Goal: Use online tool/utility: Utilize a website feature to perform a specific function

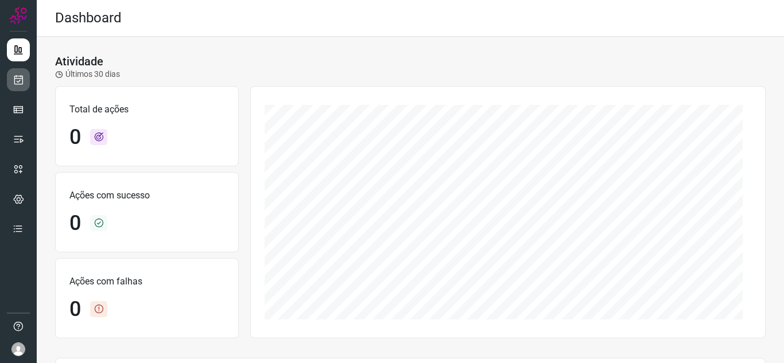
click at [15, 84] on icon at bounding box center [19, 79] width 12 height 11
click at [22, 84] on icon at bounding box center [19, 79] width 12 height 11
click at [22, 80] on icon at bounding box center [19, 79] width 12 height 11
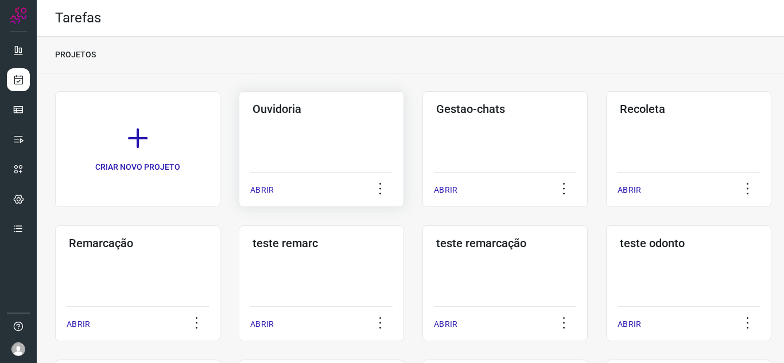
click at [262, 185] on p "ABRIR" at bounding box center [262, 190] width 24 height 12
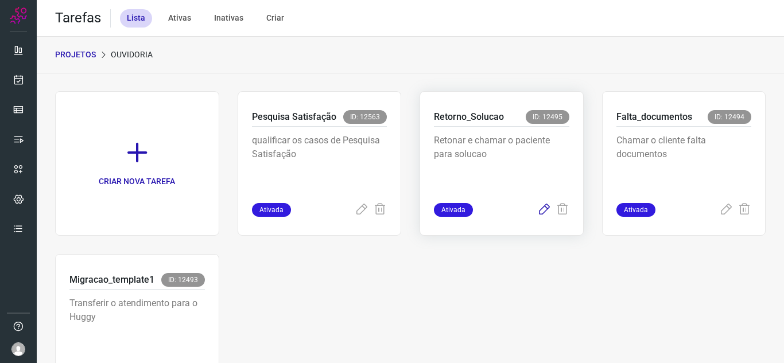
click at [537, 214] on icon at bounding box center [544, 210] width 14 height 14
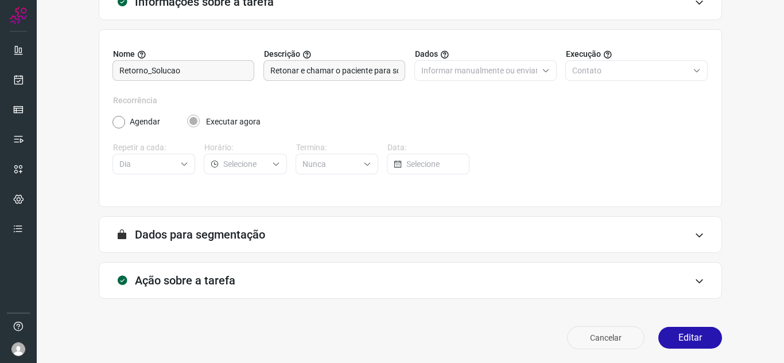
scroll to position [85, 0]
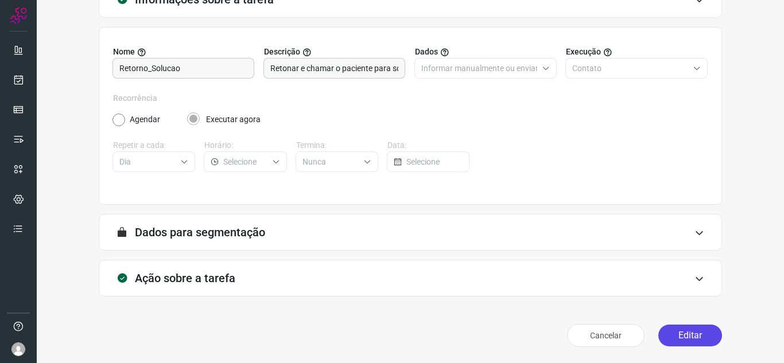
click at [671, 343] on button "Editar" at bounding box center [690, 336] width 64 height 22
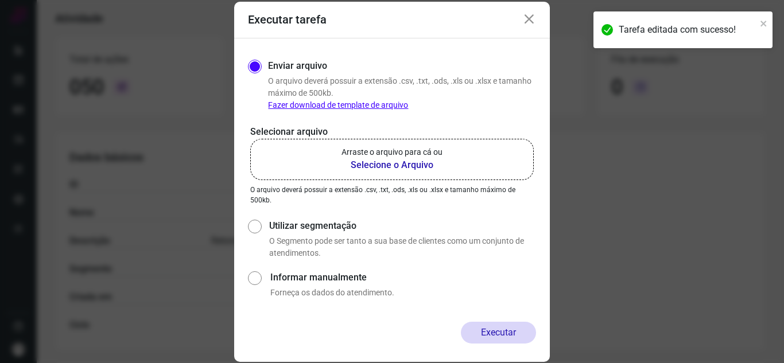
click at [317, 178] on label "Arraste o arquivo para cá ou Selecione o Arquivo" at bounding box center [392, 159] width 284 height 41
click at [0, 0] on input "Arraste o arquivo para cá ou Selecione o Arquivo" at bounding box center [0, 0] width 0 height 0
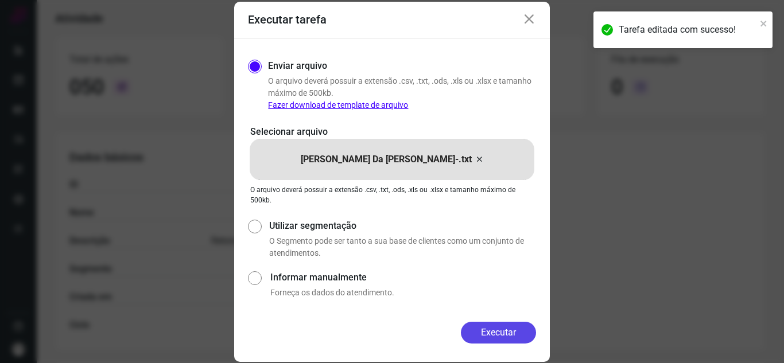
click at [517, 333] on button "Executar" at bounding box center [498, 333] width 75 height 22
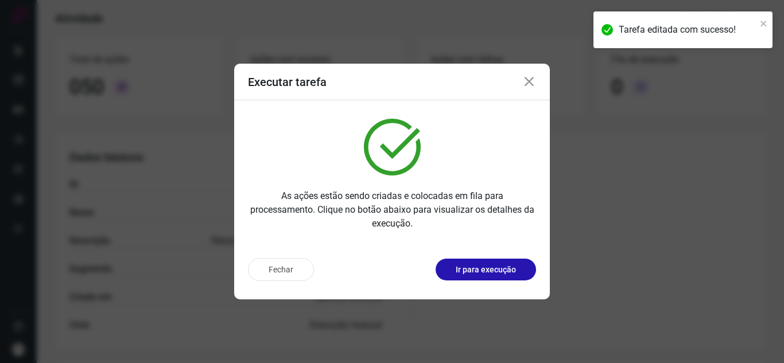
click at [496, 268] on p "Ir para execução" at bounding box center [486, 270] width 60 height 12
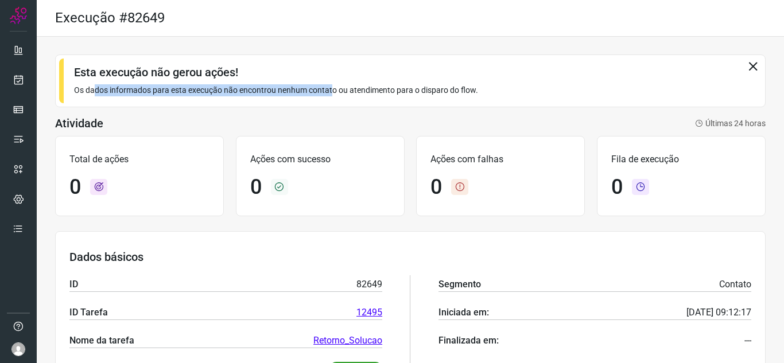
drag, startPoint x: 162, startPoint y: 87, endPoint x: 334, endPoint y: 92, distance: 172.2
click at [334, 92] on div "Esta execução não gerou ações! Os dados informados para esta execução não encon…" at bounding box center [410, 81] width 711 height 53
click at [335, 92] on p "Os dados informados para esta execução não encontrou nenhum contato ou atendime…" at bounding box center [410, 90] width 673 height 12
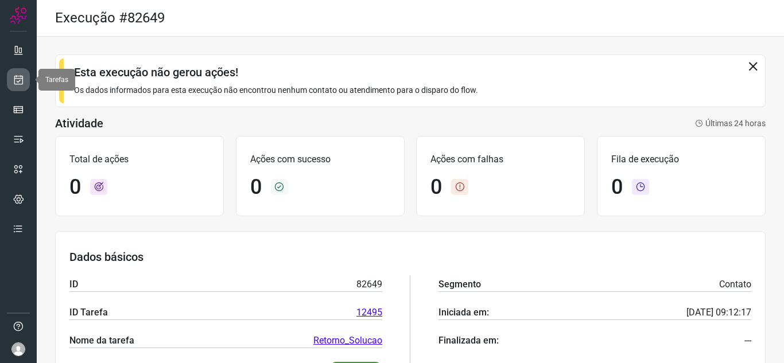
click at [21, 87] on link at bounding box center [18, 79] width 23 height 23
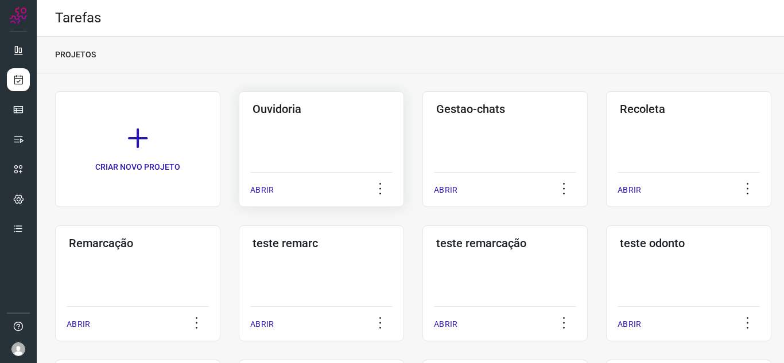
click at [271, 195] on p "ABRIR" at bounding box center [262, 190] width 24 height 12
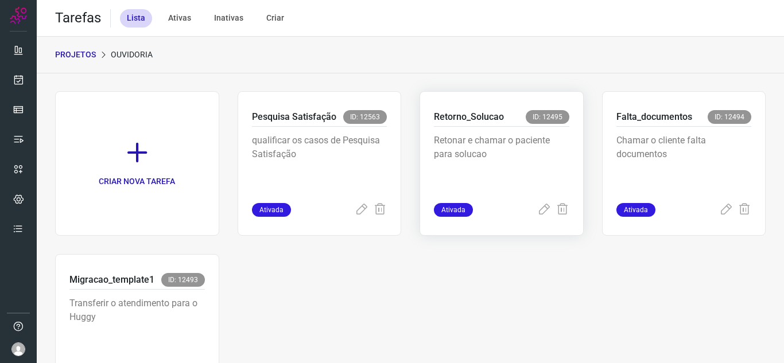
click at [526, 208] on div "Ativada" at bounding box center [501, 210] width 135 height 14
click at [537, 212] on icon at bounding box center [544, 210] width 14 height 14
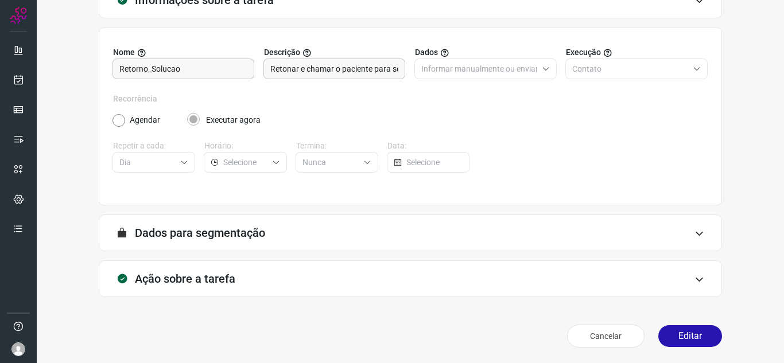
scroll to position [85, 0]
click at [693, 330] on button "Editar" at bounding box center [690, 336] width 64 height 22
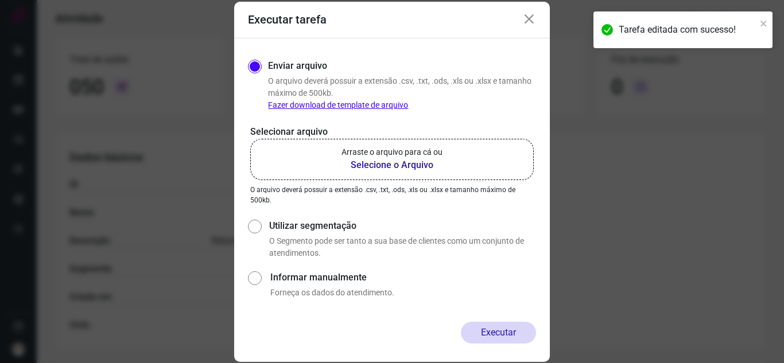
click at [448, 177] on label "Arraste o arquivo para cá ou Selecione o Arquivo" at bounding box center [392, 159] width 284 height 41
click at [0, 0] on input "Arraste o arquivo para cá ou Selecione o Arquivo" at bounding box center [0, 0] width 0 height 0
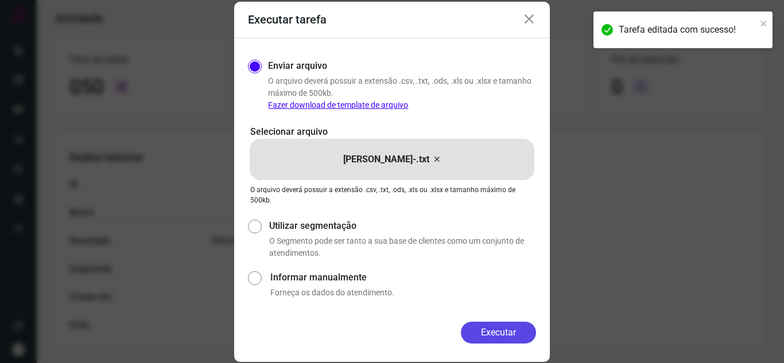
click at [514, 337] on button "Executar" at bounding box center [498, 333] width 75 height 22
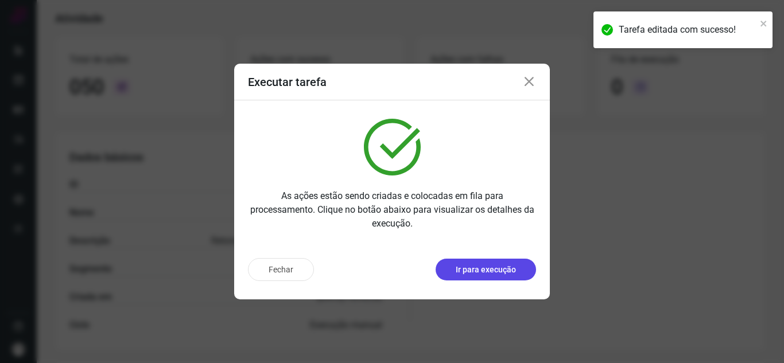
click at [513, 272] on p "Ir para execução" at bounding box center [486, 270] width 60 height 12
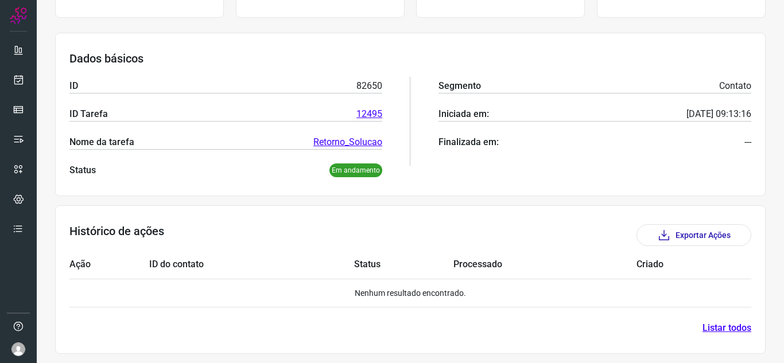
scroll to position [201, 0]
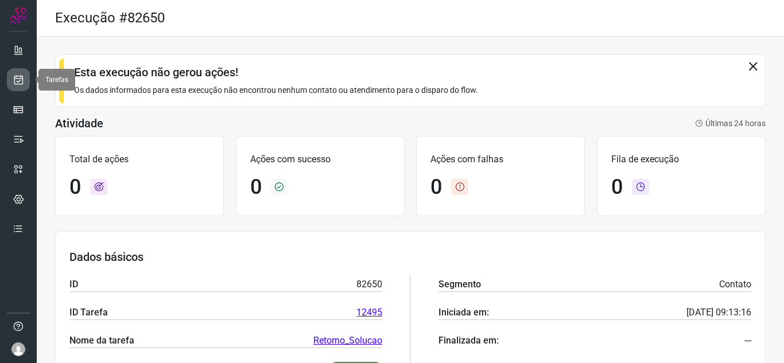
click at [10, 81] on link at bounding box center [18, 79] width 23 height 23
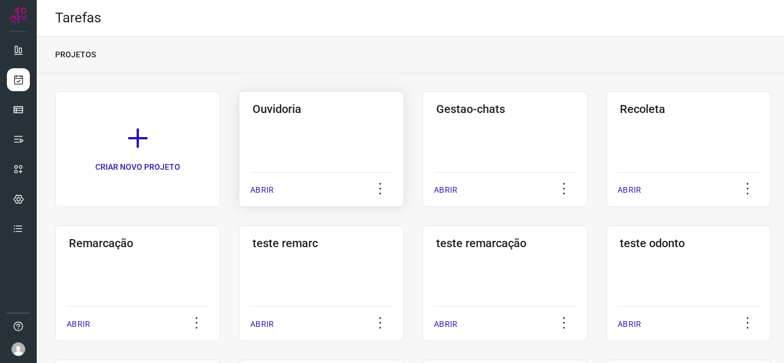
click at [257, 193] on p "ABRIR" at bounding box center [262, 190] width 24 height 12
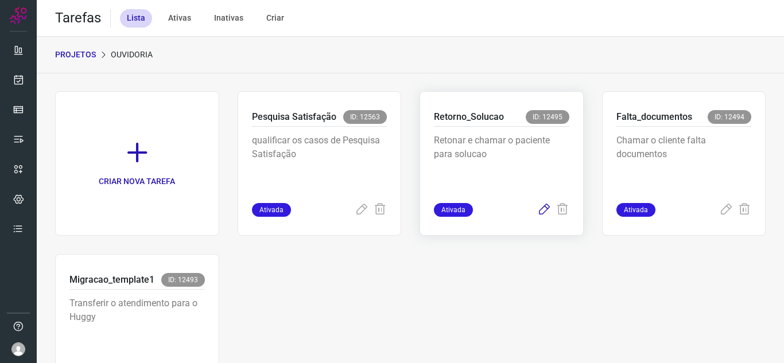
click at [539, 209] on icon at bounding box center [544, 210] width 14 height 14
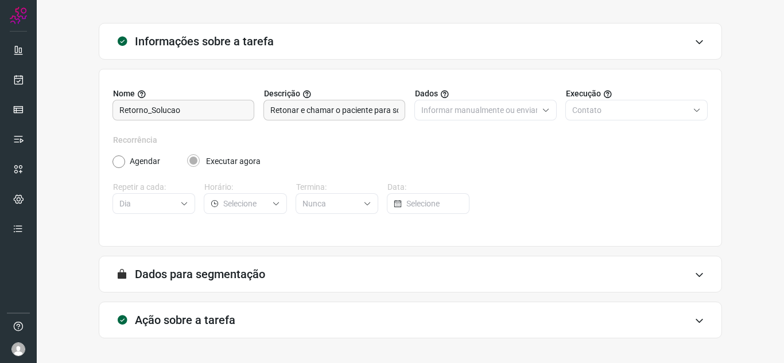
scroll to position [85, 0]
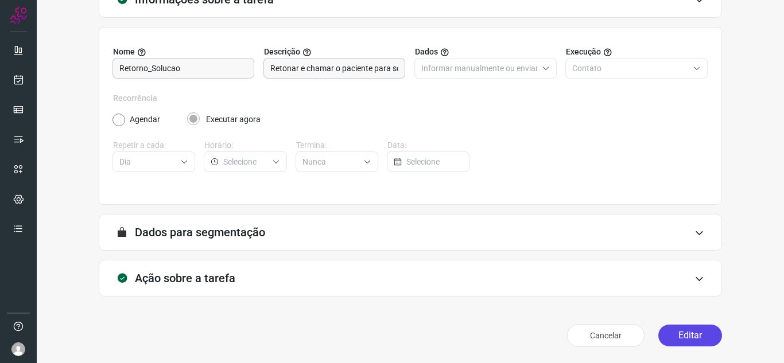
click at [685, 329] on button "Editar" at bounding box center [690, 336] width 64 height 22
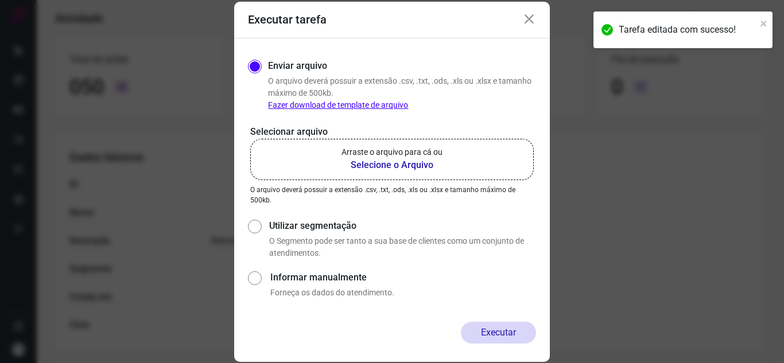
click at [445, 166] on label "Arraste o arquivo para cá ou Selecione o Arquivo" at bounding box center [392, 159] width 284 height 41
click at [0, 0] on input "Arraste o arquivo para cá ou Selecione o Arquivo" at bounding box center [0, 0] width 0 height 0
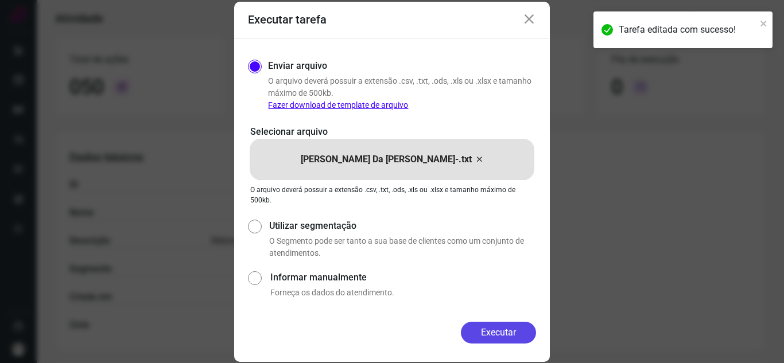
click at [507, 336] on button "Executar" at bounding box center [498, 333] width 75 height 22
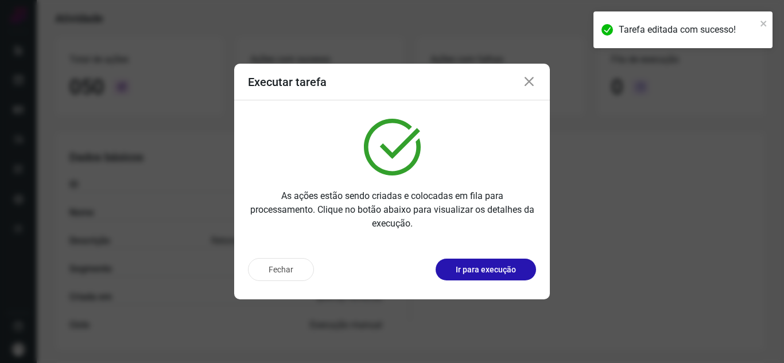
click at [504, 261] on button "Ir para execução" at bounding box center [486, 270] width 100 height 22
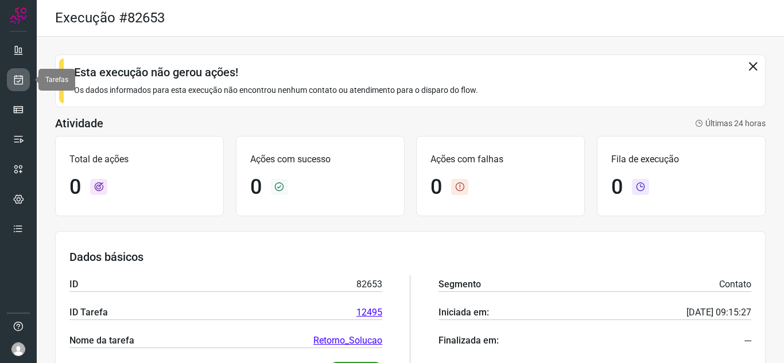
click at [20, 74] on icon at bounding box center [19, 79] width 12 height 11
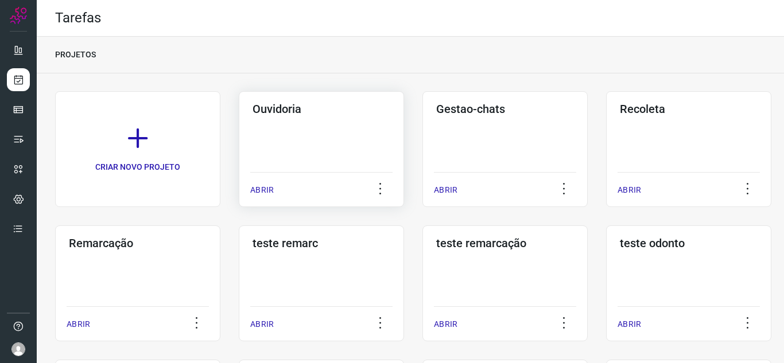
click at [263, 197] on div "ABRIR" at bounding box center [321, 186] width 142 height 29
click at [256, 188] on p "ABRIR" at bounding box center [262, 190] width 24 height 12
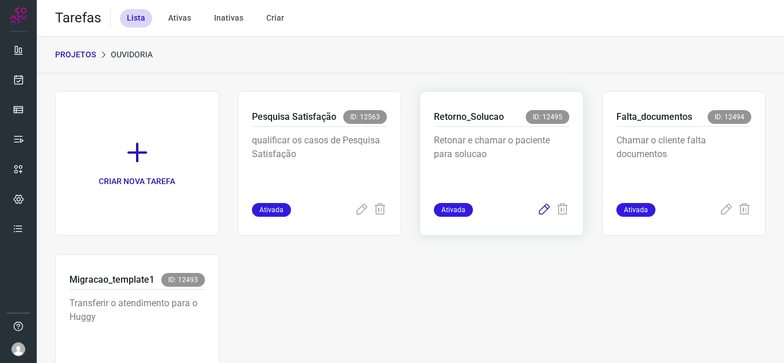
click at [541, 213] on icon at bounding box center [544, 210] width 14 height 14
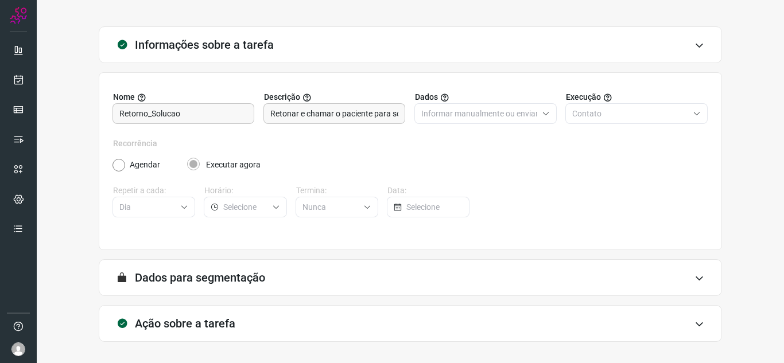
scroll to position [85, 0]
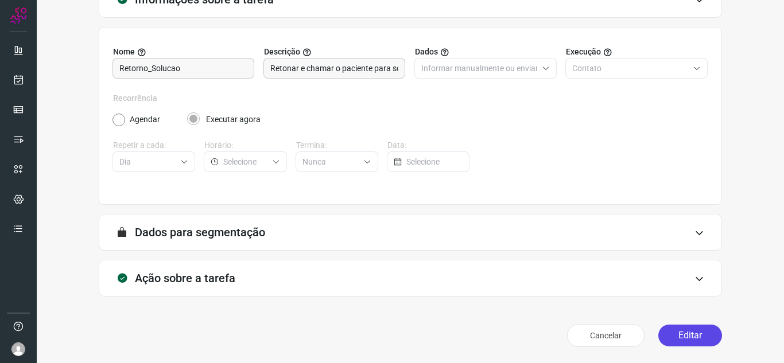
click at [688, 332] on button "Editar" at bounding box center [690, 336] width 64 height 22
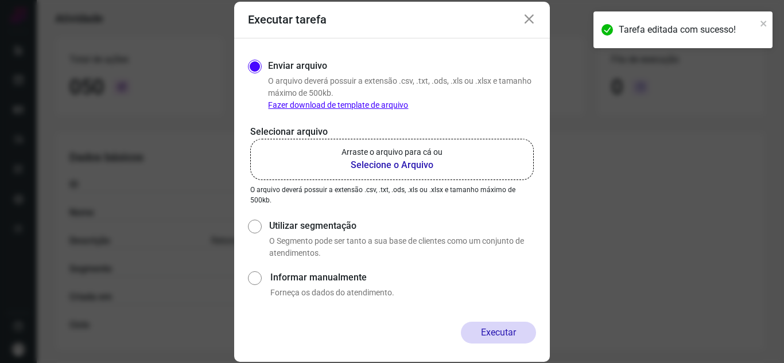
click at [421, 150] on p "Arraste o arquivo para cá ou" at bounding box center [391, 152] width 101 height 12
click at [0, 0] on input "Arraste o arquivo para cá ou Selecione o Arquivo" at bounding box center [0, 0] width 0 height 0
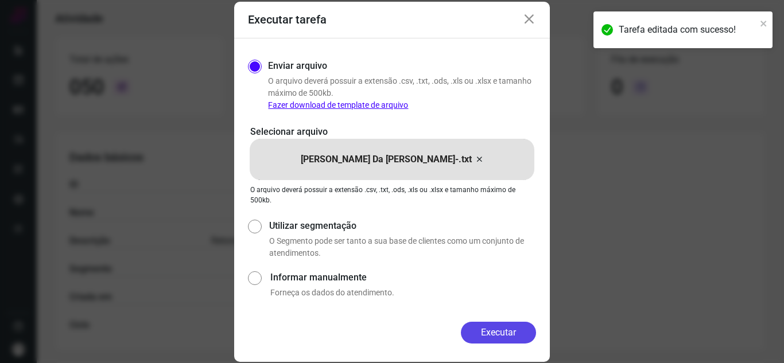
click at [500, 324] on button "Executar" at bounding box center [498, 333] width 75 height 22
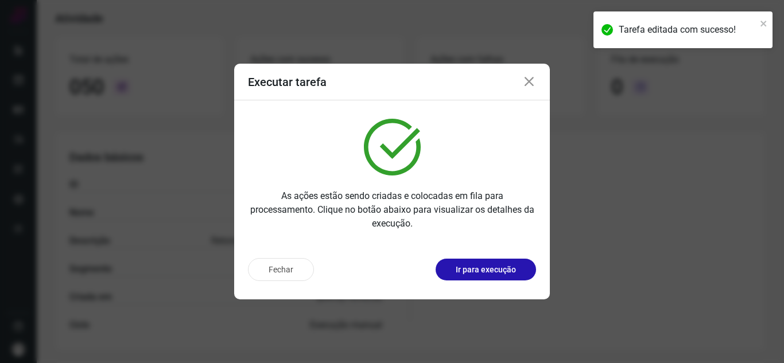
click at [518, 276] on button "Ir para execução" at bounding box center [486, 270] width 100 height 22
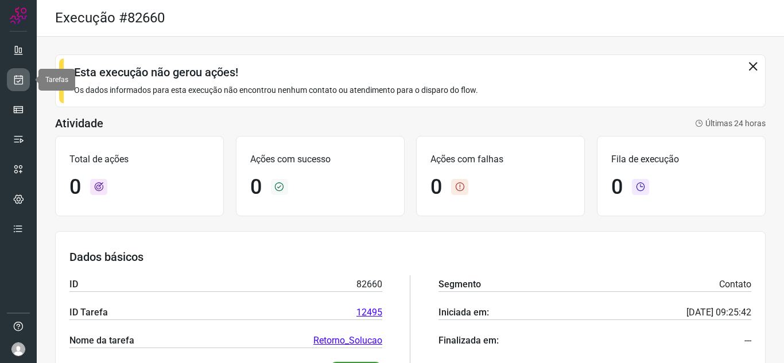
click at [26, 77] on link at bounding box center [18, 79] width 23 height 23
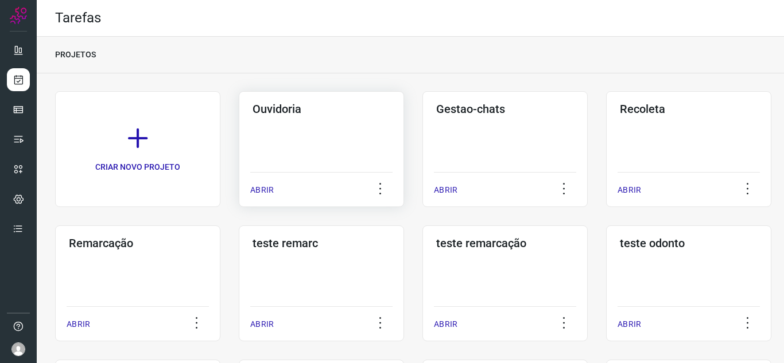
click at [269, 192] on p "ABRIR" at bounding box center [262, 190] width 24 height 12
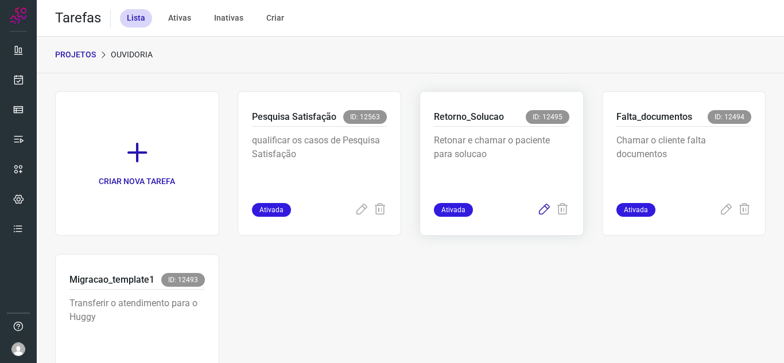
click at [538, 204] on icon at bounding box center [544, 210] width 14 height 14
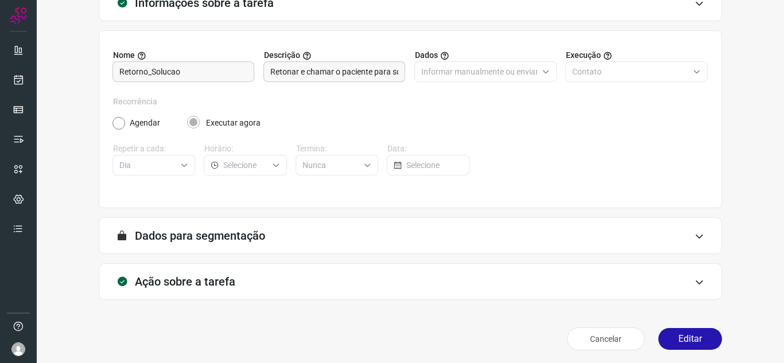
scroll to position [85, 0]
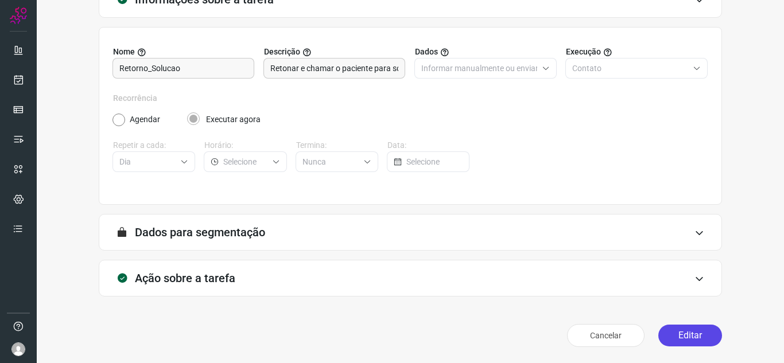
click at [658, 327] on button "Editar" at bounding box center [690, 336] width 64 height 22
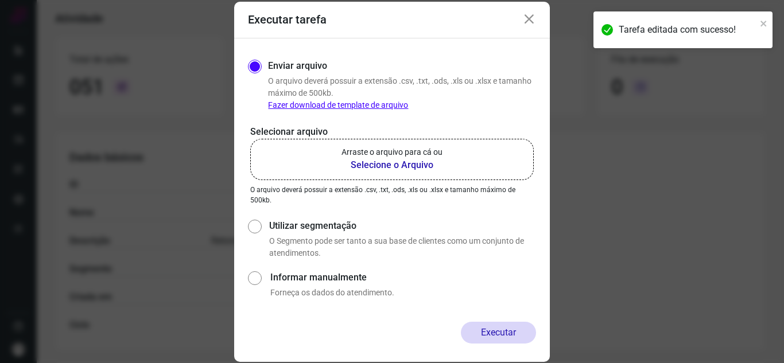
click at [374, 165] on b "Selecione o Arquivo" at bounding box center [391, 165] width 101 height 14
click at [0, 0] on input "Arraste o arquivo para cá ou Selecione o Arquivo" at bounding box center [0, 0] width 0 height 0
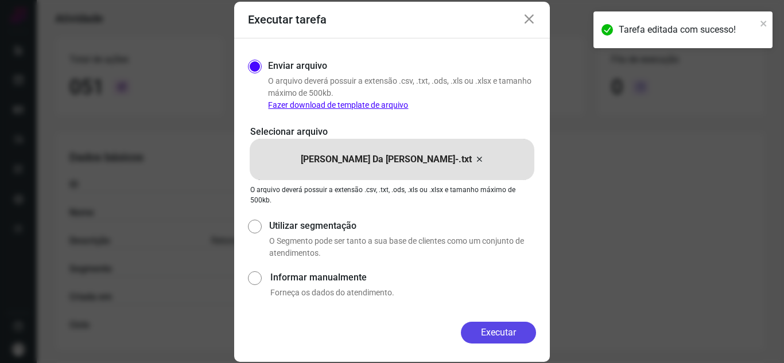
click at [527, 338] on button "Executar" at bounding box center [498, 333] width 75 height 22
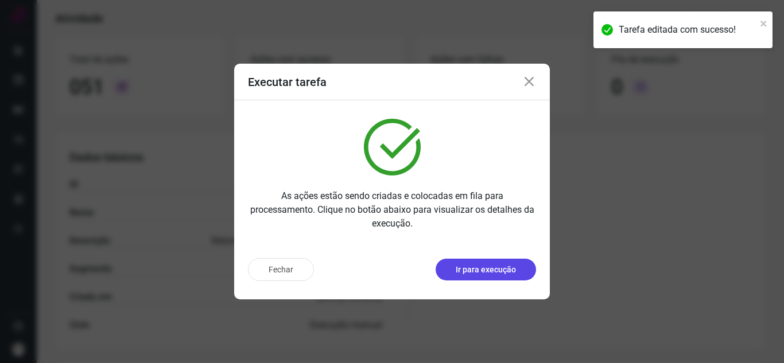
click at [510, 266] on p "Ir para execução" at bounding box center [486, 270] width 60 height 12
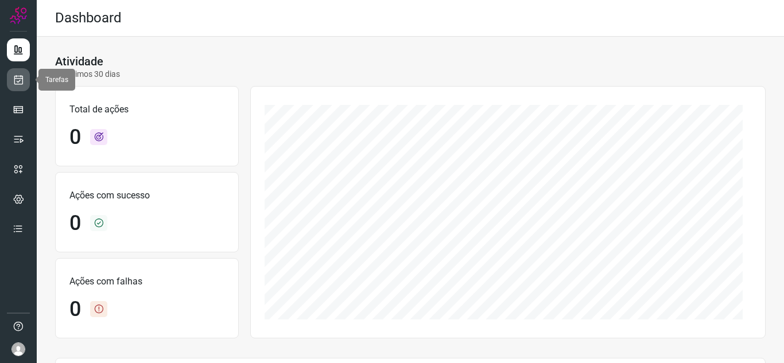
click at [24, 76] on icon at bounding box center [19, 79] width 12 height 11
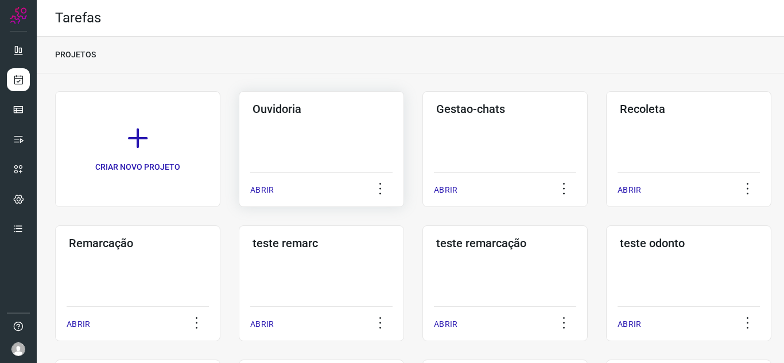
click at [270, 188] on p "ABRIR" at bounding box center [262, 190] width 24 height 12
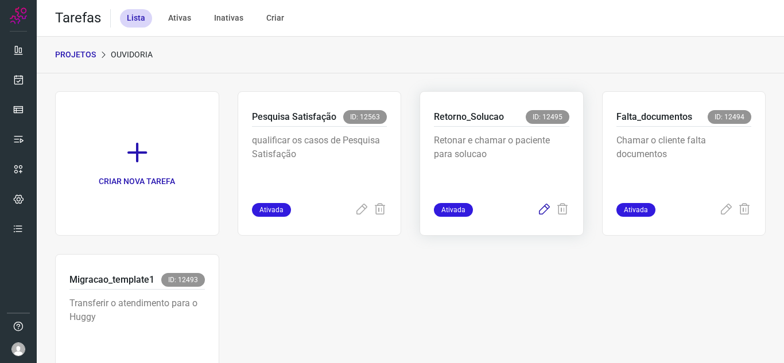
click at [537, 207] on icon at bounding box center [544, 210] width 14 height 14
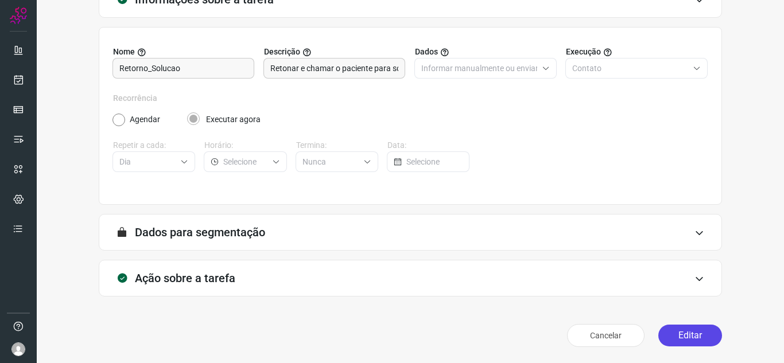
scroll to position [85, 0]
click at [681, 329] on button "Editar" at bounding box center [690, 336] width 64 height 22
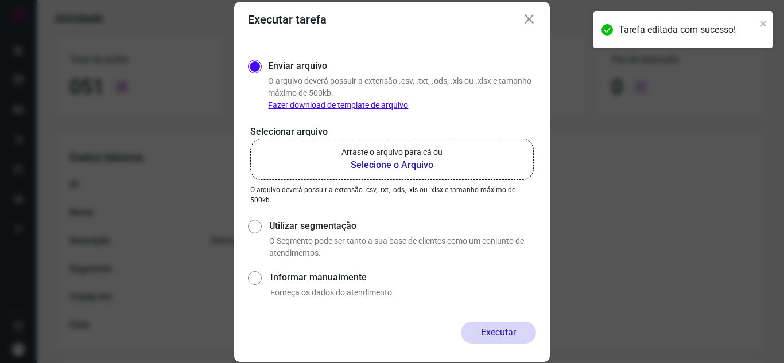
click at [390, 163] on b "Selecione o Arquivo" at bounding box center [391, 165] width 101 height 14
click at [0, 0] on input "Arraste o arquivo para cá ou Selecione o Arquivo" at bounding box center [0, 0] width 0 height 0
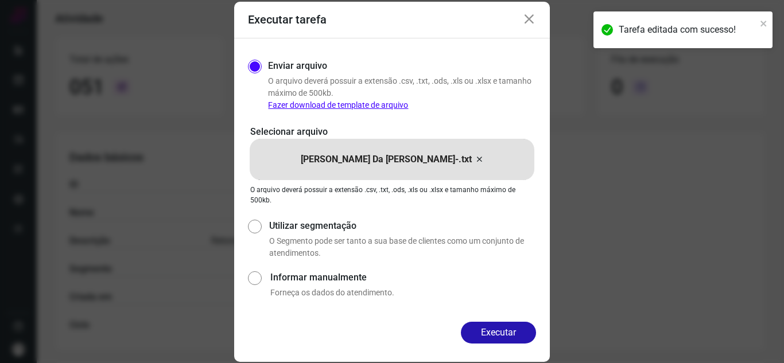
click at [509, 320] on div "Enviar arquivo O arquivo deverá possuir a extensão .csv, .txt, .ods, .xls ou .x…" at bounding box center [392, 180] width 316 height 284
click at [506, 330] on button "Executar" at bounding box center [498, 333] width 75 height 22
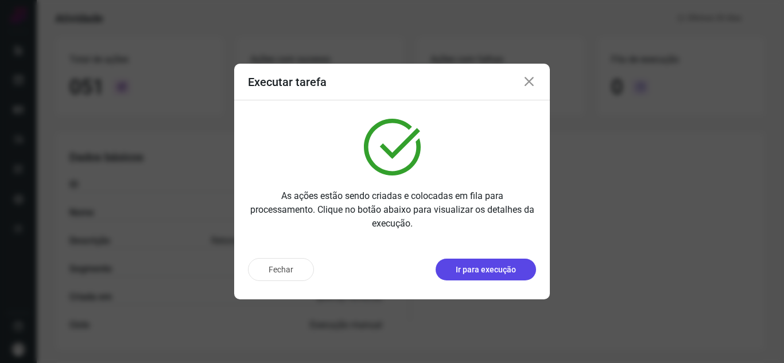
click at [513, 267] on p "Ir para execução" at bounding box center [486, 270] width 60 height 12
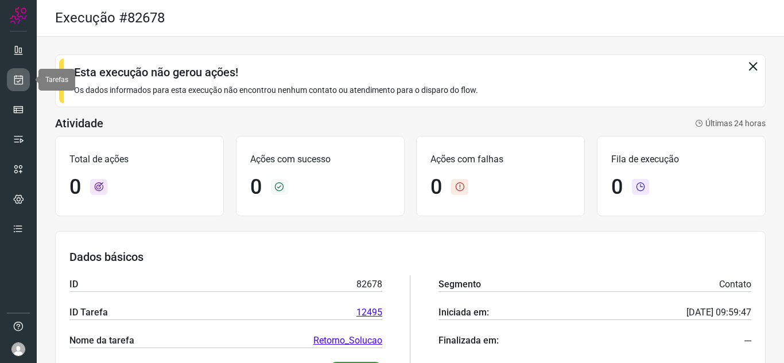
click at [17, 87] on link at bounding box center [18, 79] width 23 height 23
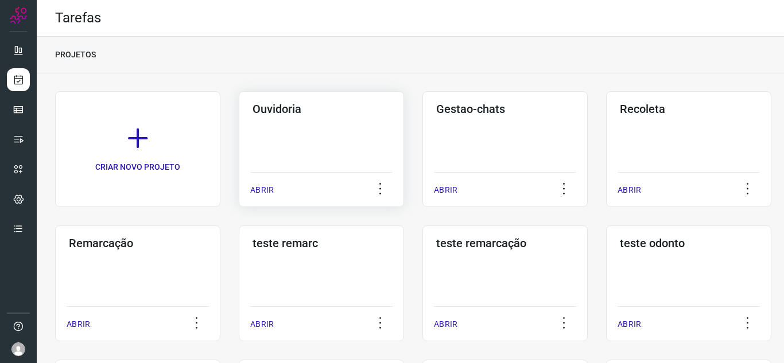
click at [259, 195] on p "ABRIR" at bounding box center [262, 190] width 24 height 12
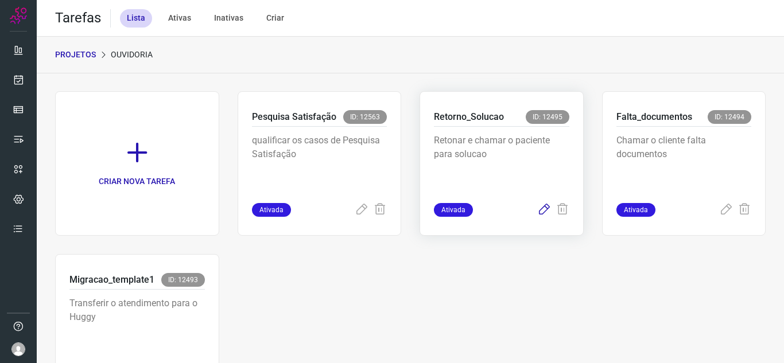
click at [537, 212] on icon at bounding box center [544, 210] width 14 height 14
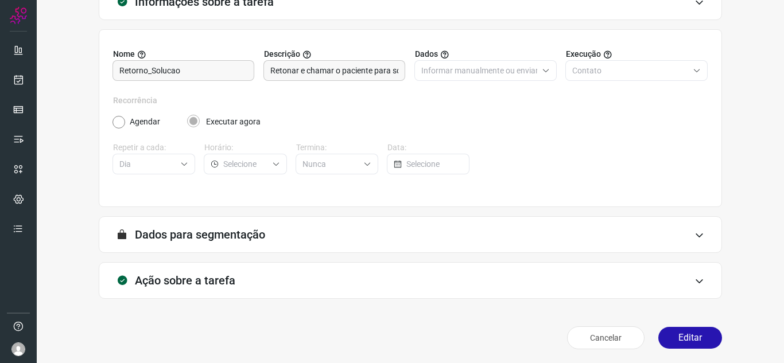
scroll to position [85, 0]
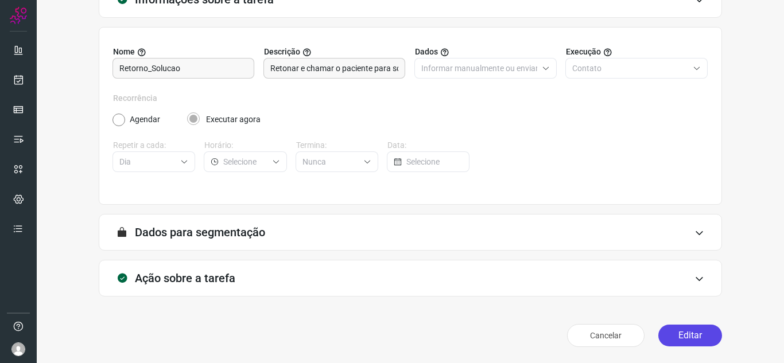
click at [667, 331] on button "Editar" at bounding box center [690, 336] width 64 height 22
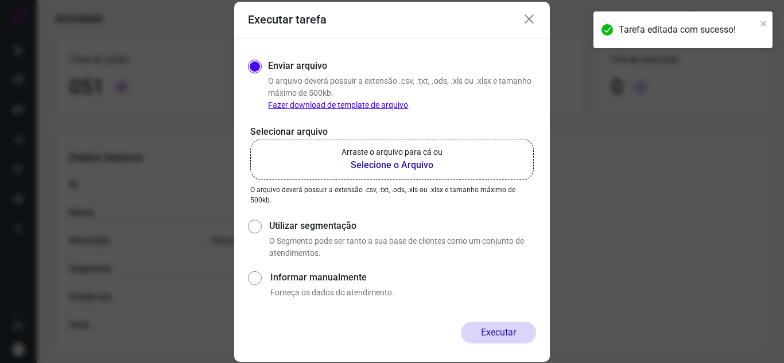
click at [473, 152] on label "Arraste o arquivo para cá ou Selecione o Arquivo" at bounding box center [392, 159] width 284 height 41
click at [0, 0] on input "Arraste o arquivo para cá ou Selecione o Arquivo" at bounding box center [0, 0] width 0 height 0
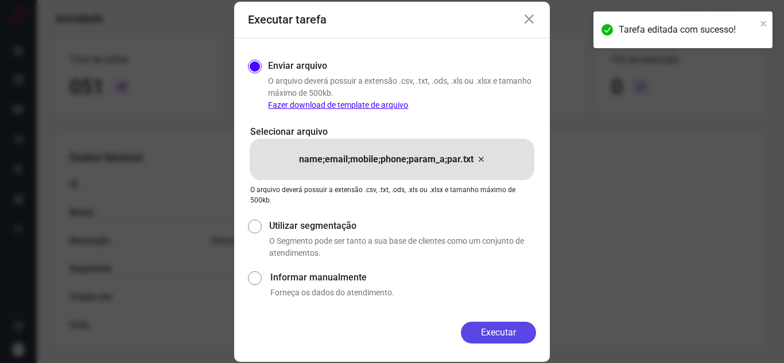
click at [483, 333] on button "Executar" at bounding box center [498, 333] width 75 height 22
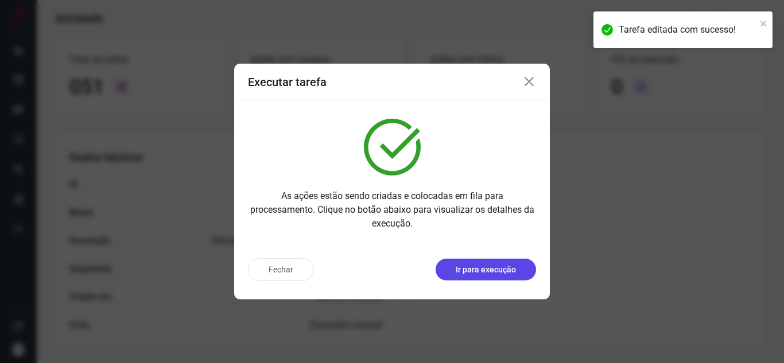
click at [507, 277] on button "Ir para execução" at bounding box center [486, 270] width 100 height 22
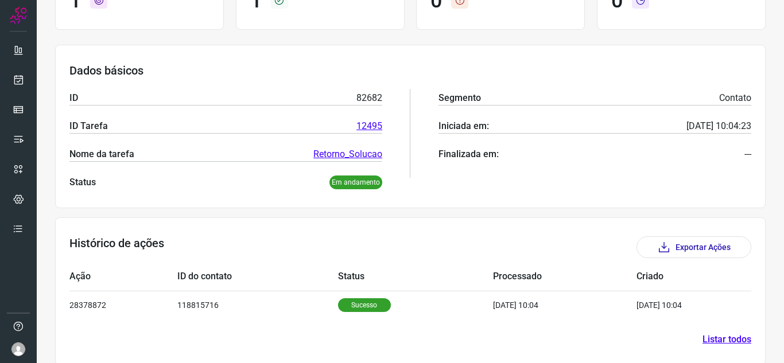
scroll to position [138, 0]
